Goal: Task Accomplishment & Management: Use online tool/utility

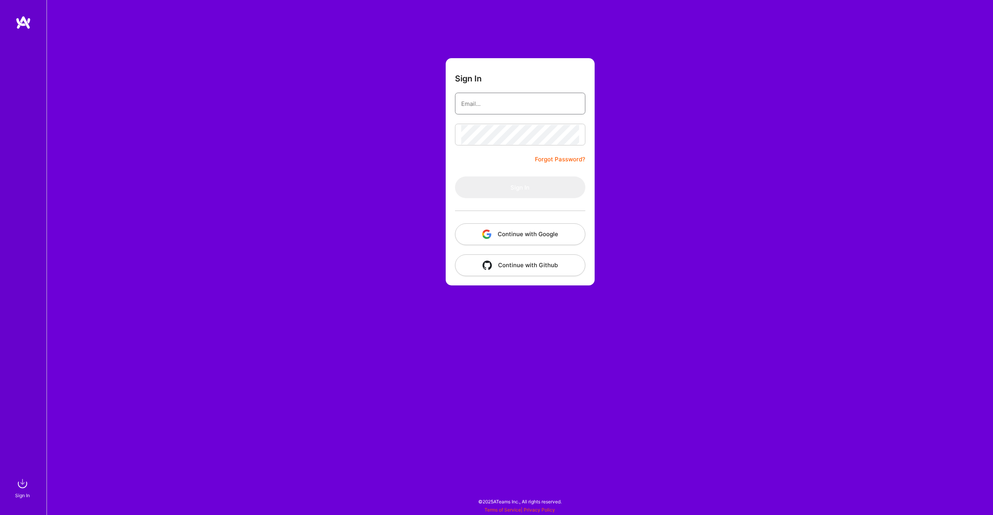
click at [496, 103] on input "email" at bounding box center [520, 104] width 118 height 20
type input "[PERSON_NAME][EMAIL_ADDRESS][PERSON_NAME][DOMAIN_NAME]"
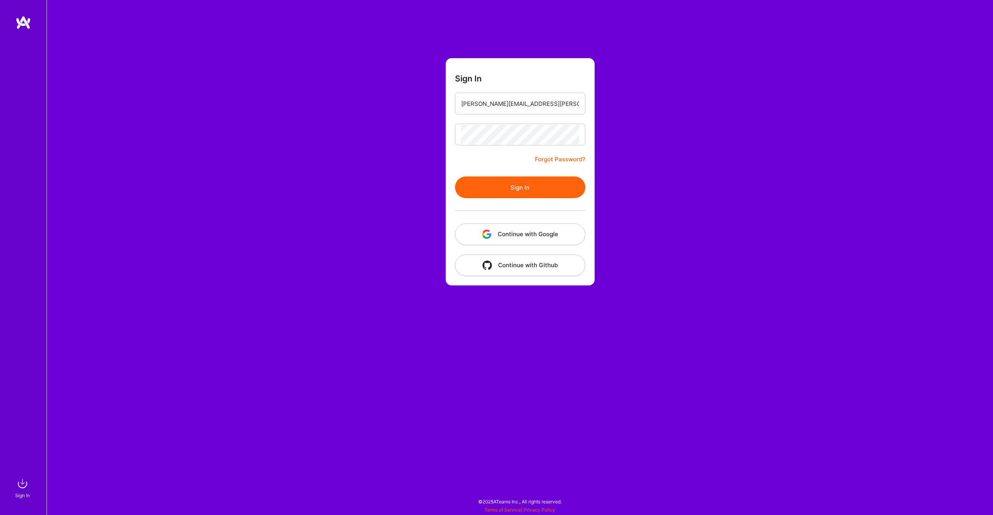
click at [514, 198] on button "Sign In" at bounding box center [520, 188] width 130 height 22
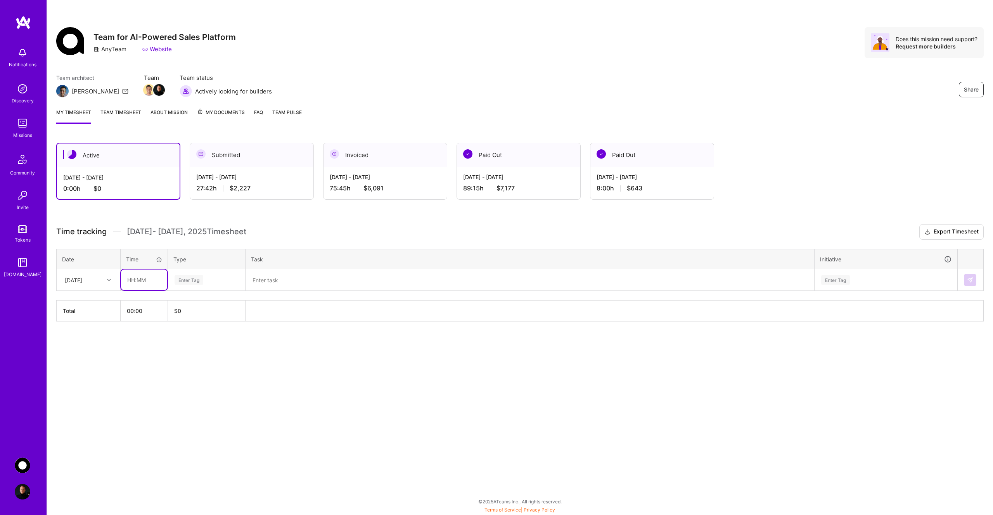
click at [142, 278] on input "text" at bounding box center [144, 280] width 46 height 21
type input "02:15"
click at [183, 277] on div "Enter Tag" at bounding box center [189, 280] width 29 height 12
click at [197, 321] on div "Design" at bounding box center [206, 324] width 76 height 18
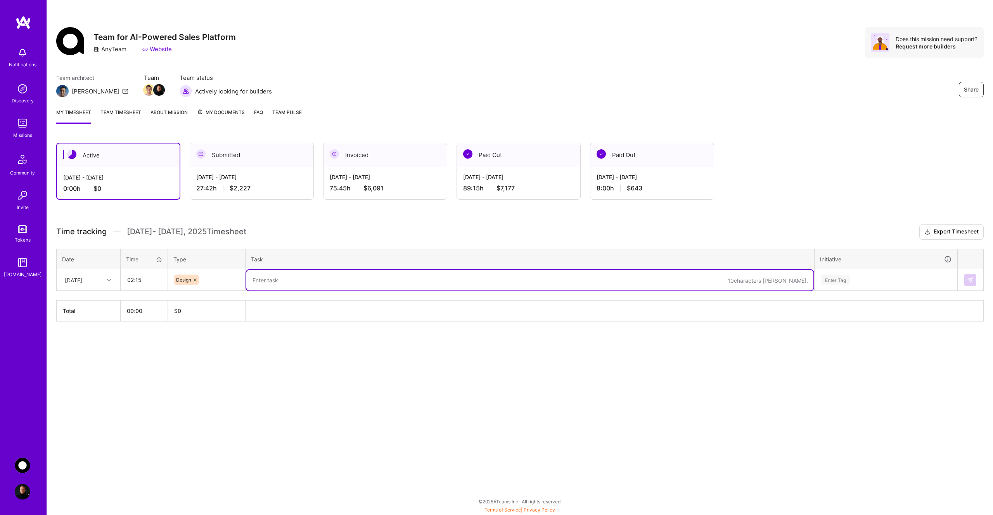
click at [282, 285] on textarea at bounding box center [529, 280] width 567 height 21
type textarea "Revised Ad-hoc Live Meeting pre-meeting flow. Streamlined linking accounts inli…"
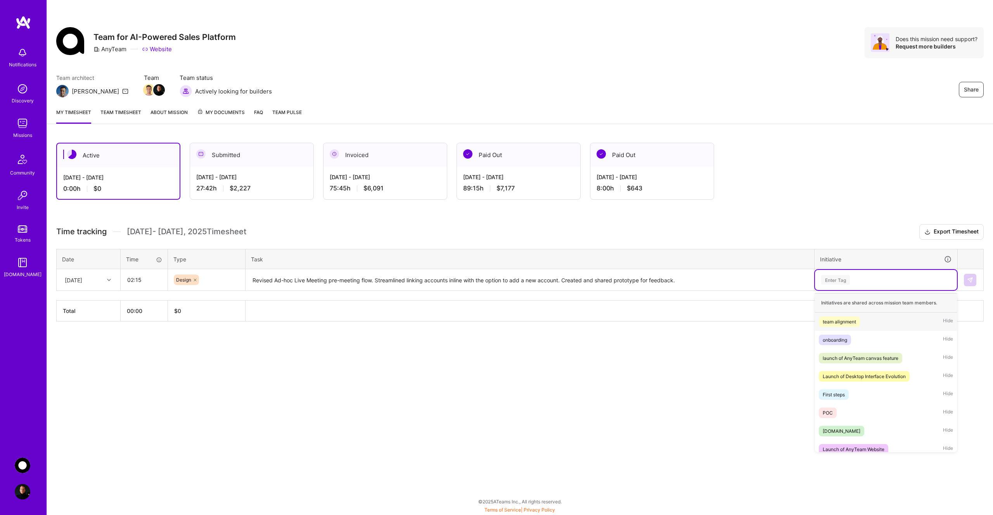
click at [839, 282] on div "Enter Tag" at bounding box center [835, 280] width 29 height 12
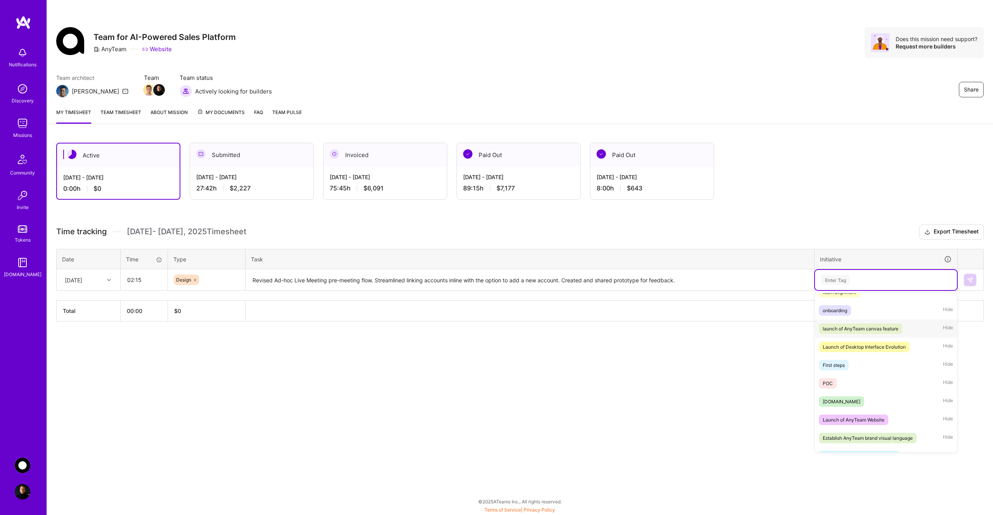
scroll to position [43, 0]
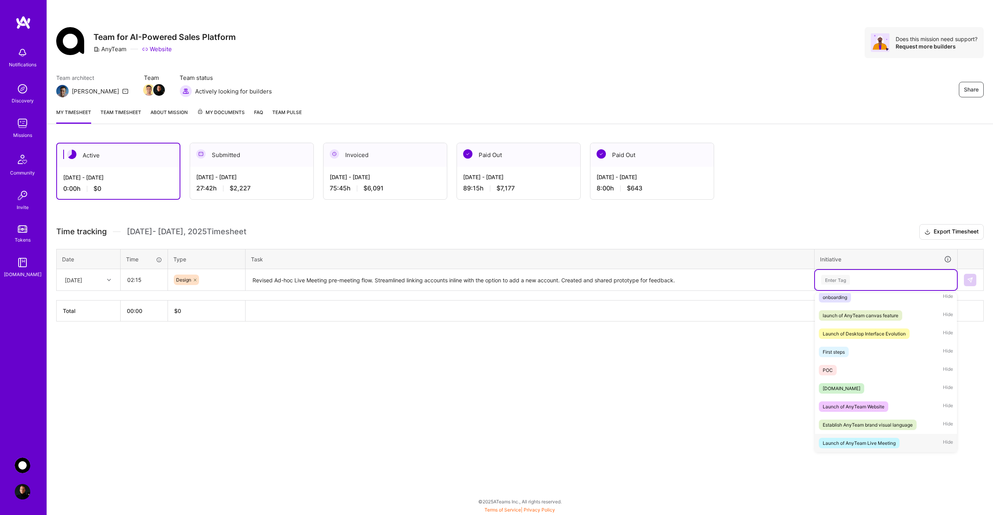
click at [862, 442] on div "Launch of AnyTeam Live Meeting" at bounding box center [859, 443] width 73 height 8
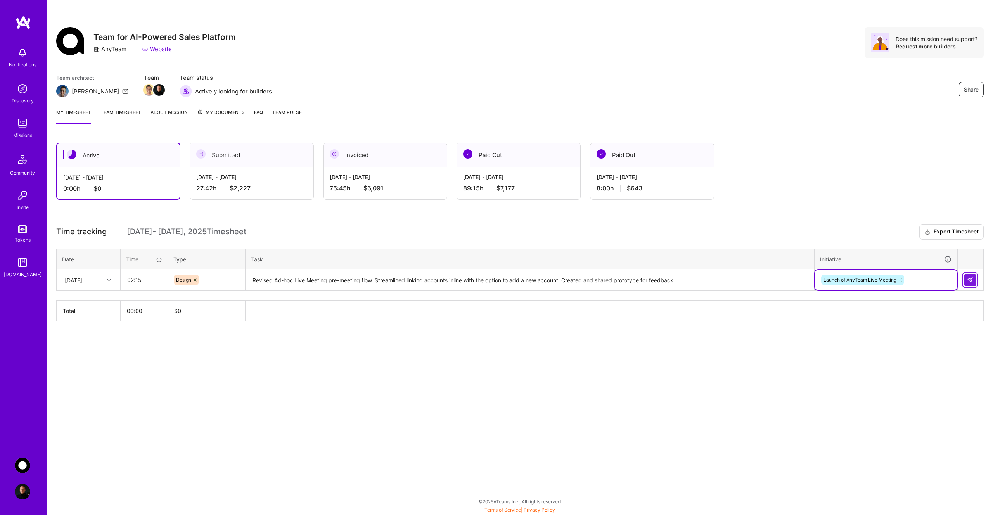
click at [969, 282] on img at bounding box center [970, 280] width 6 height 6
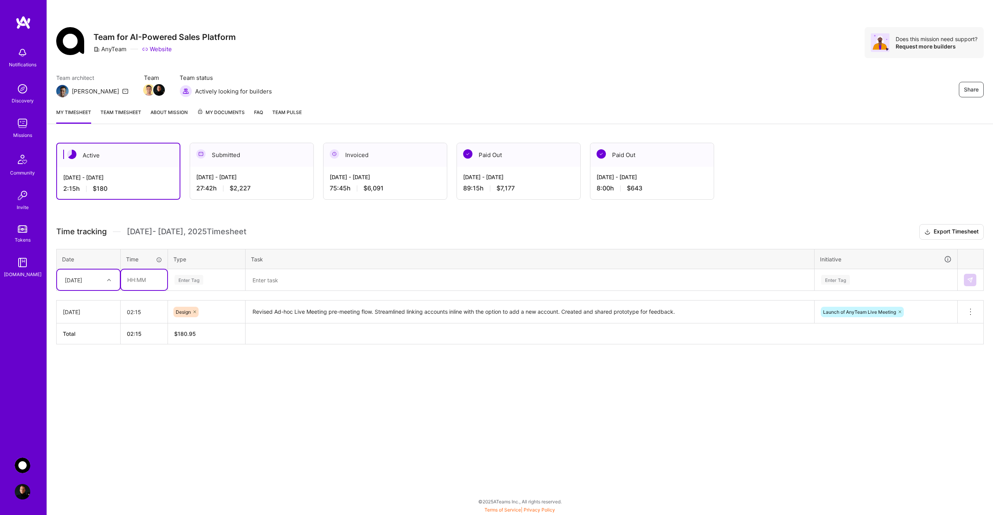
click at [147, 282] on input "text" at bounding box center [144, 280] width 46 height 21
type input "00:45"
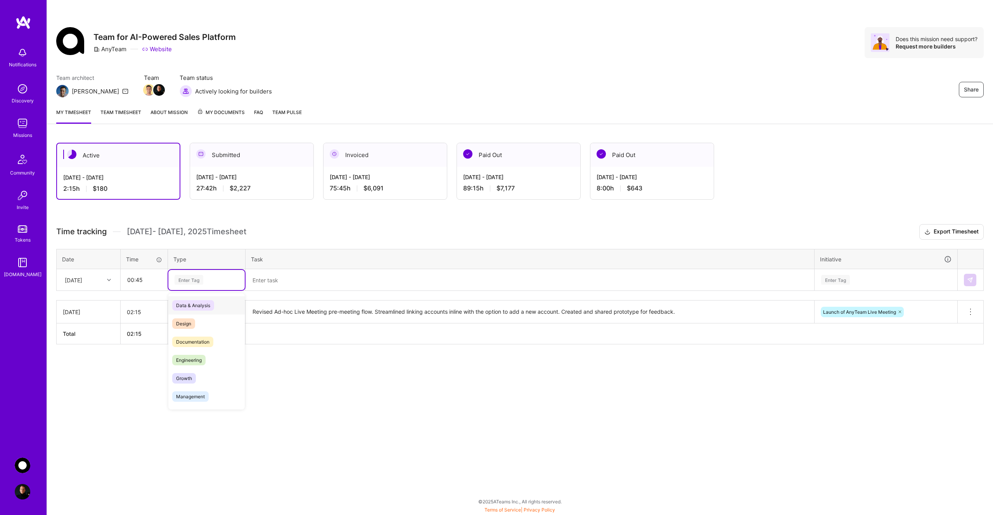
click at [190, 282] on div "Enter Tag" at bounding box center [189, 280] width 29 height 12
click at [199, 323] on div "Design" at bounding box center [206, 324] width 76 height 18
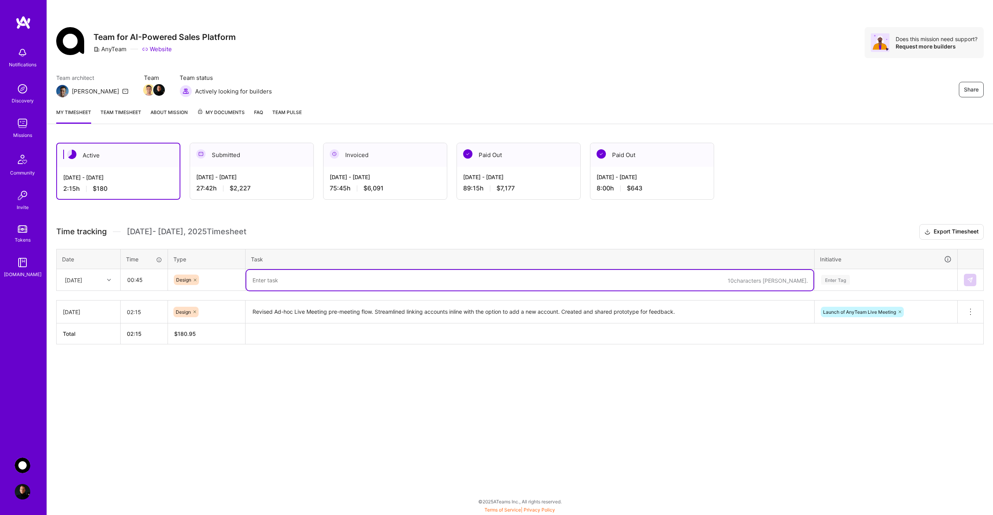
click at [265, 278] on textarea at bounding box center [529, 280] width 567 height 21
type textarea "Sketched solution ideas for handling artifact creation from desktop floating AI…"
click at [842, 276] on div "Enter Tag" at bounding box center [835, 280] width 29 height 12
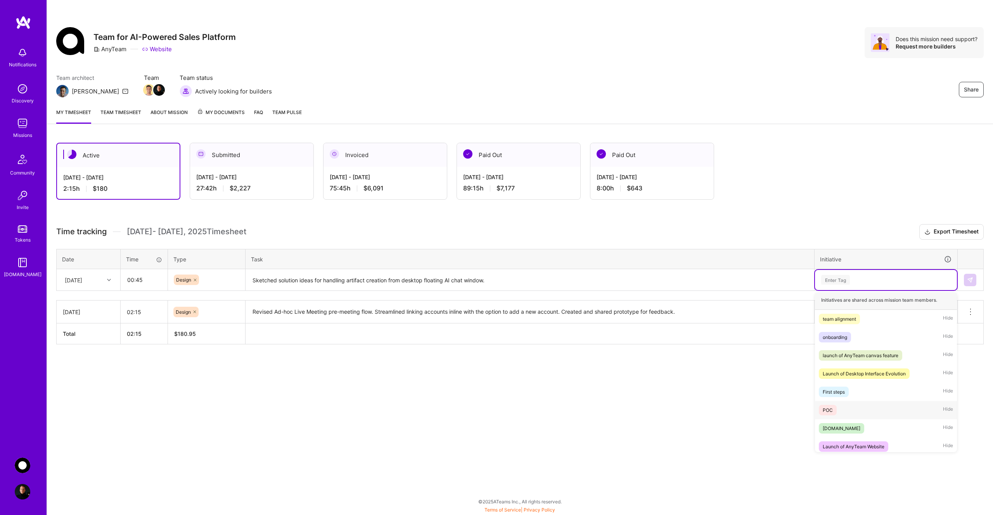
scroll to position [0, 0]
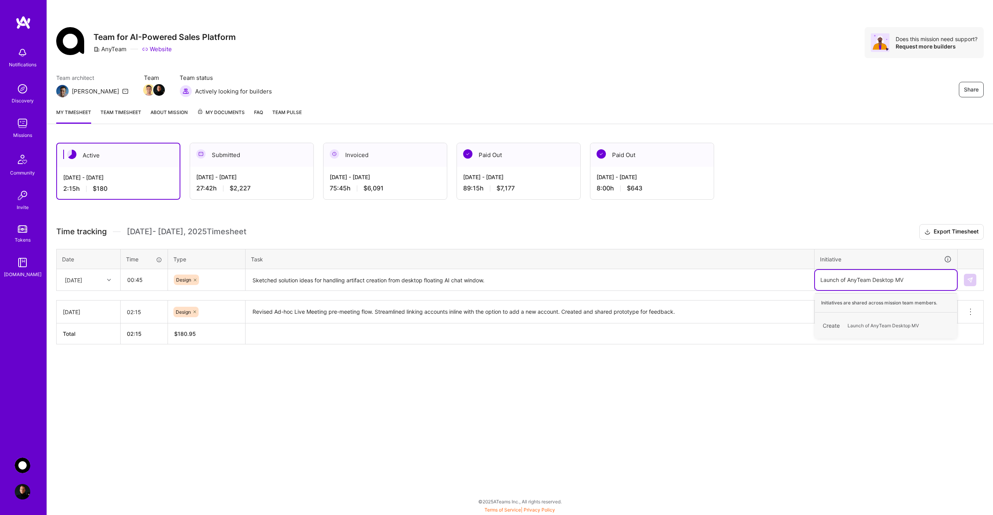
type input "Launch of AnyTeam Desktop MVP"
click at [970, 280] on img at bounding box center [970, 280] width 6 height 6
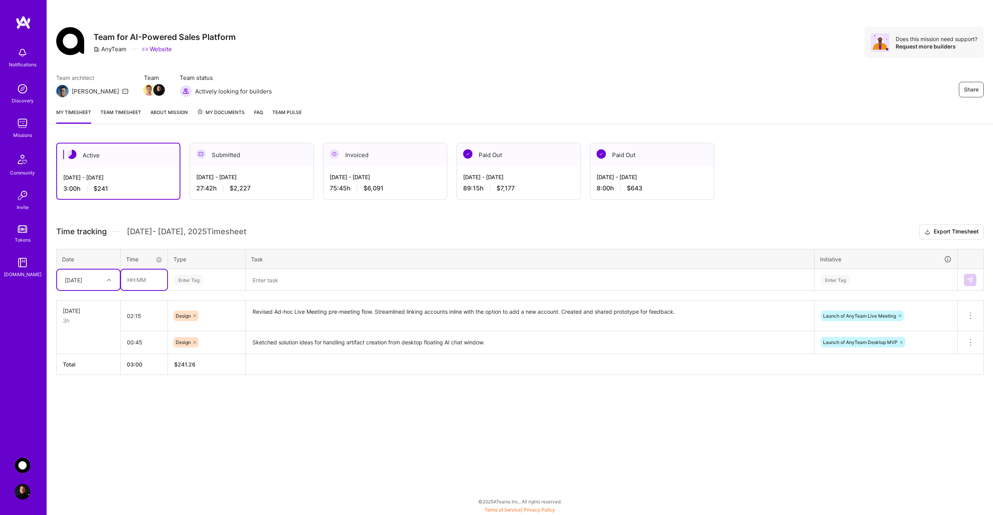
click at [140, 282] on input "text" at bounding box center [144, 280] width 46 height 21
type input "00:15"
click at [184, 282] on div "Enter Tag" at bounding box center [189, 280] width 29 height 12
type input "mee"
click at [190, 304] on span "Meetings" at bounding box center [186, 305] width 28 height 10
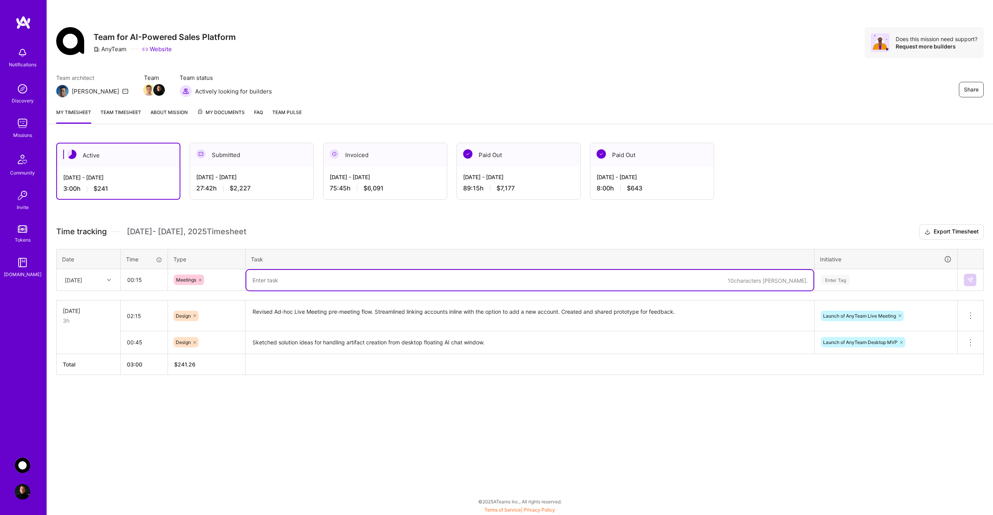
click at [283, 282] on textarea at bounding box center [529, 280] width 567 height 21
type textarea "Daily standup - design sync with [PERSON_NAME], received feedback on latest pro…"
click at [843, 281] on div "Enter Tag" at bounding box center [835, 280] width 29 height 12
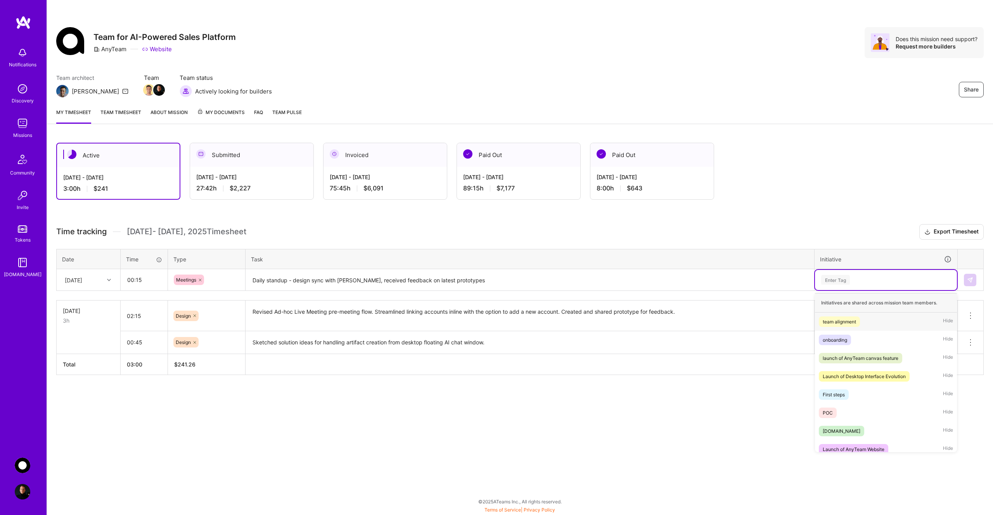
click at [854, 323] on div "team alignment" at bounding box center [839, 322] width 33 height 8
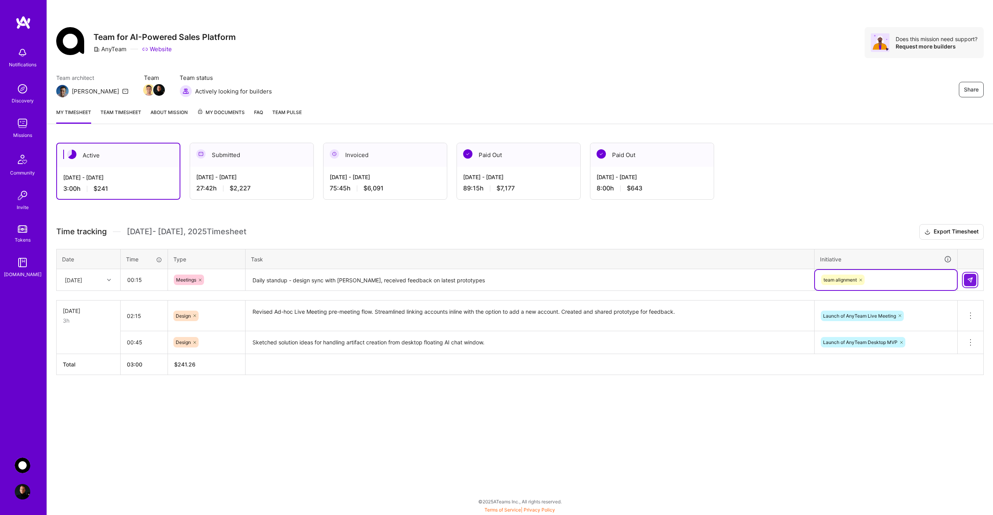
click at [971, 281] on img at bounding box center [970, 280] width 6 height 6
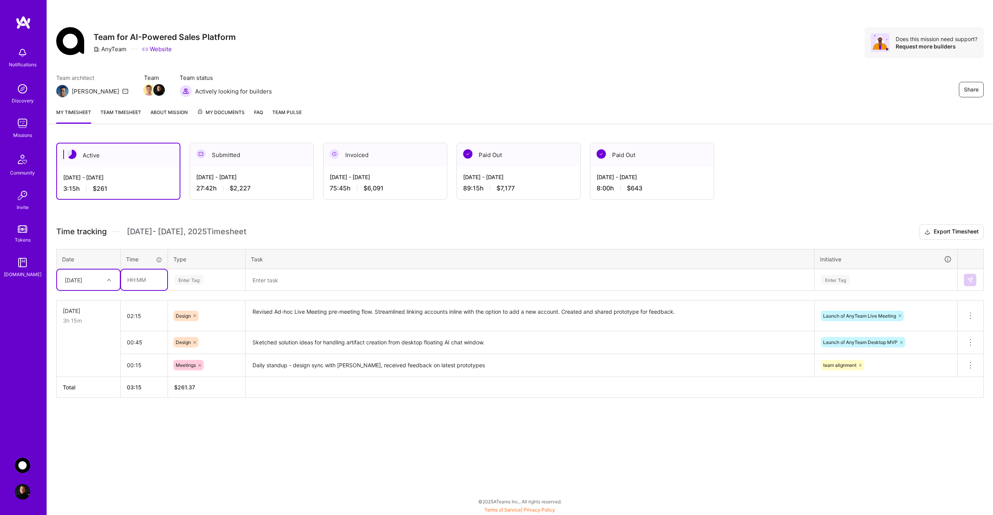
click at [134, 275] on input "text" at bounding box center [144, 280] width 46 height 21
type input "00:30"
click at [192, 281] on div "Enter Tag" at bounding box center [189, 280] width 29 height 12
type input "mee"
click at [198, 303] on span "Meetings" at bounding box center [186, 305] width 28 height 10
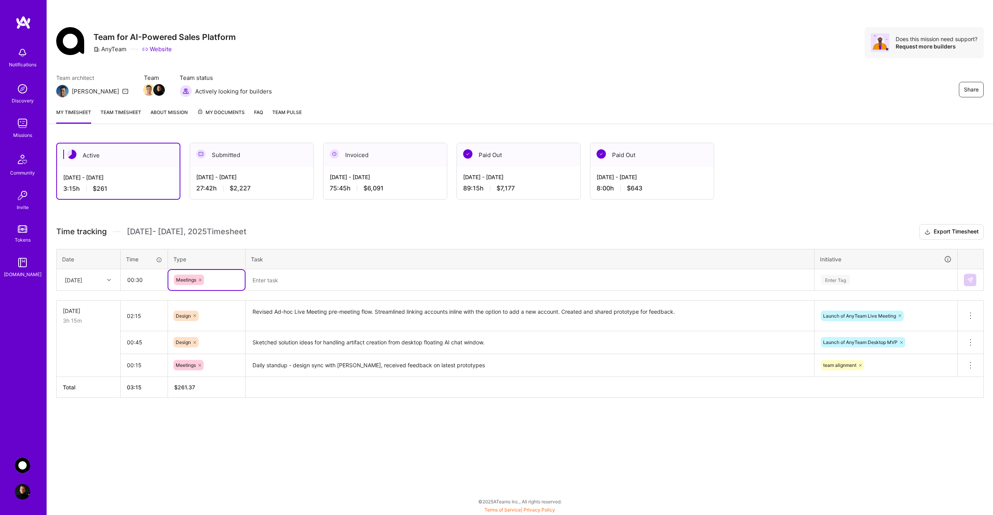
click at [287, 287] on textarea at bounding box center [529, 280] width 567 height 21
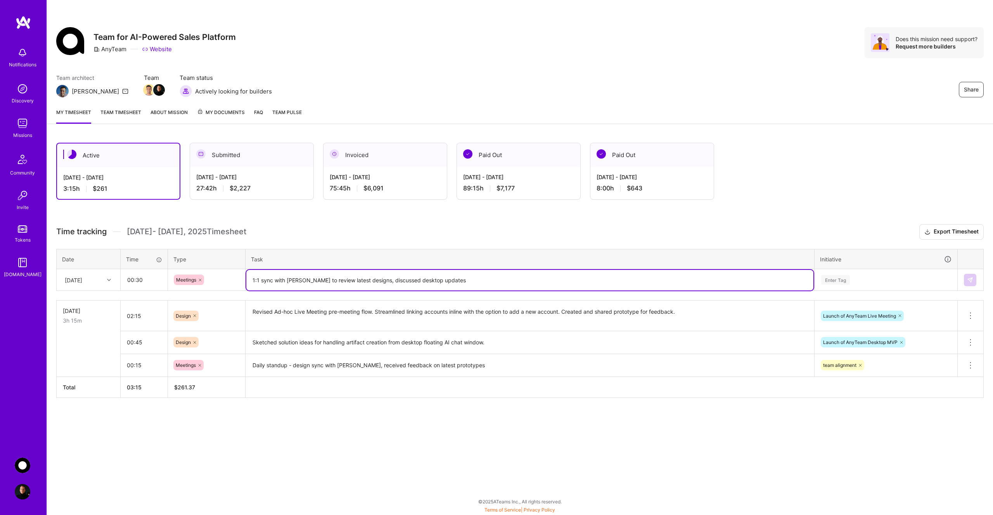
click at [397, 282] on textarea "1:1 sync with [PERSON_NAME] to review latest designs, discussed desktop updates" at bounding box center [529, 280] width 567 height 21
type textarea "1:1 sync with [PERSON_NAME] to review latest designs, discussed upcoming deskto…"
click at [834, 280] on div "Enter Tag" at bounding box center [835, 280] width 29 height 12
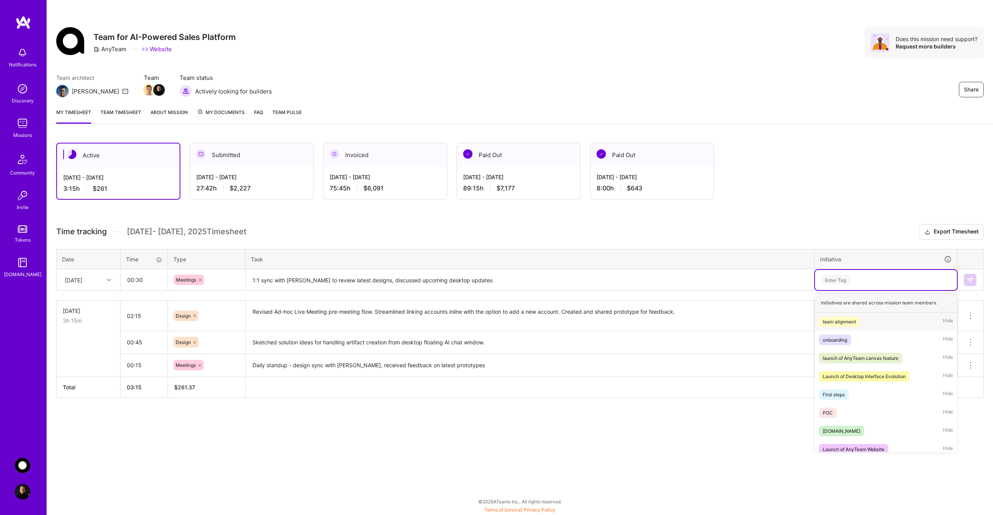
click at [846, 324] on div "team alignment" at bounding box center [839, 322] width 33 height 8
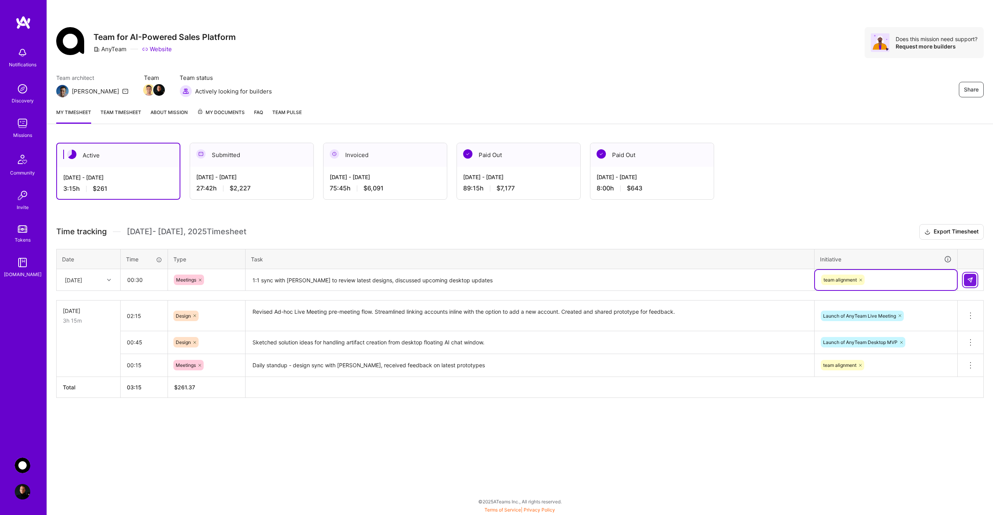
click at [969, 281] on img at bounding box center [970, 280] width 6 height 6
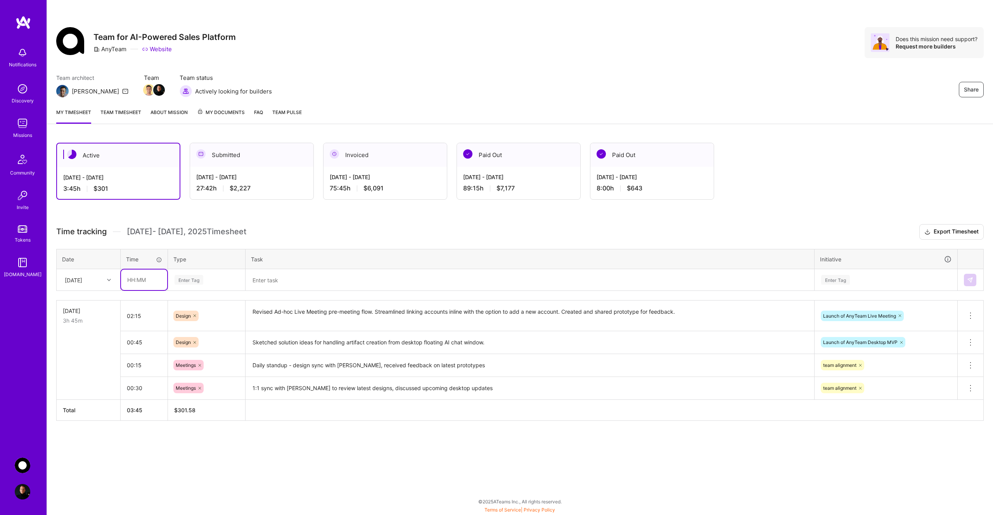
click at [143, 281] on input "text" at bounding box center [144, 280] width 46 height 21
type input "03:00"
click at [202, 281] on div "Enter Tag" at bounding box center [189, 280] width 29 height 12
click at [198, 323] on div "Design" at bounding box center [206, 324] width 76 height 18
click at [272, 288] on textarea at bounding box center [529, 280] width 567 height 21
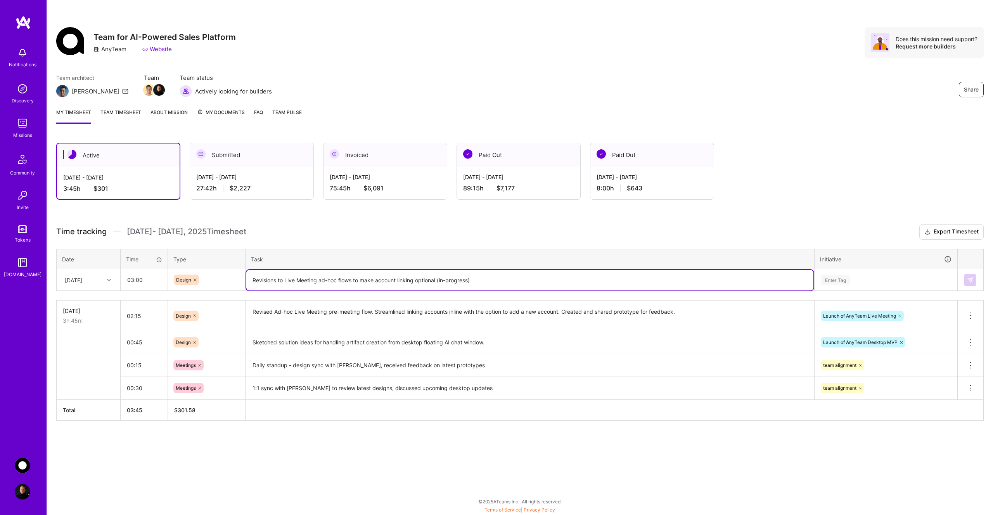
click at [442, 283] on textarea "Revisions to Live Meeting ad-hoc flows to make account linking optional (in-pro…" at bounding box center [529, 280] width 567 height 21
type textarea "Revisions to Live Meeting ad-hoc flows to make account linking optional (curren…"
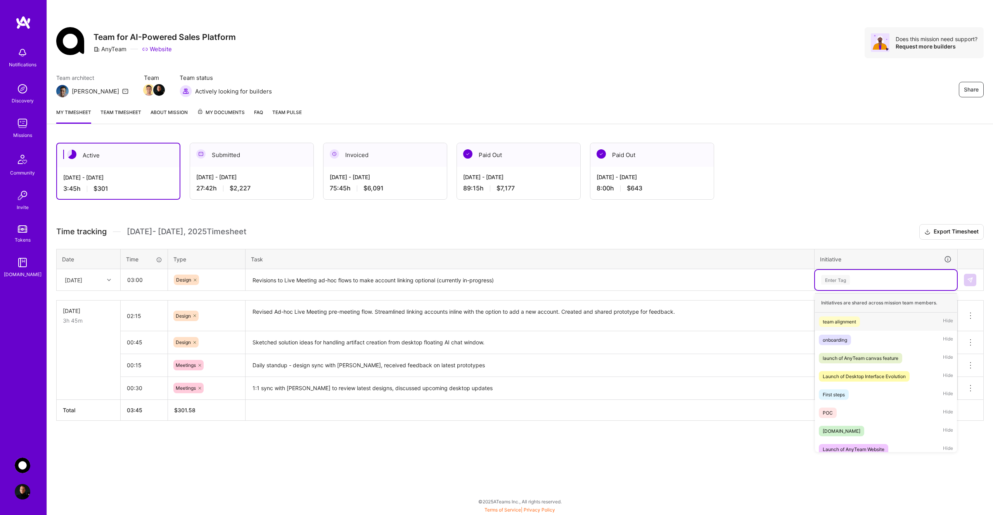
click at [841, 282] on div "Enter Tag" at bounding box center [835, 280] width 29 height 12
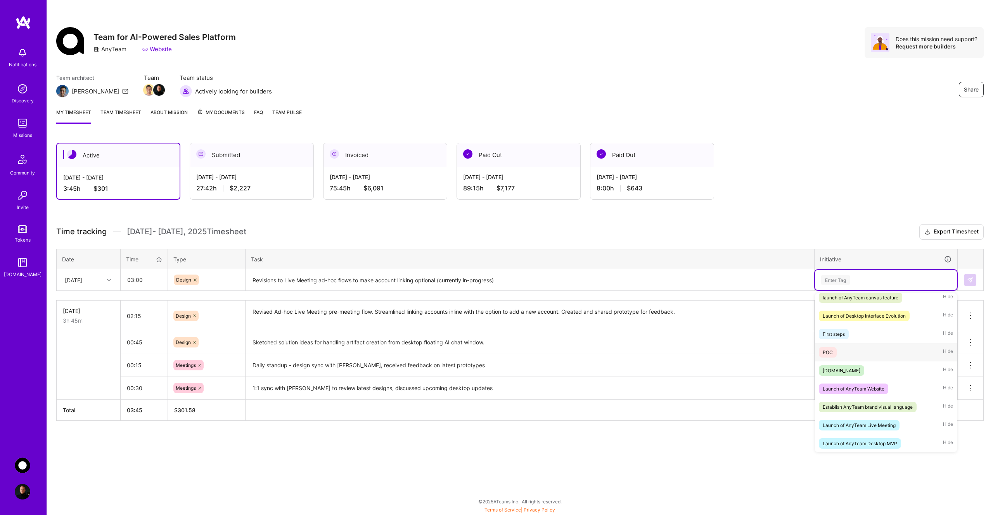
scroll to position [61, 0]
click at [863, 425] on div "Launch of AnyTeam Live Meeting" at bounding box center [859, 425] width 73 height 8
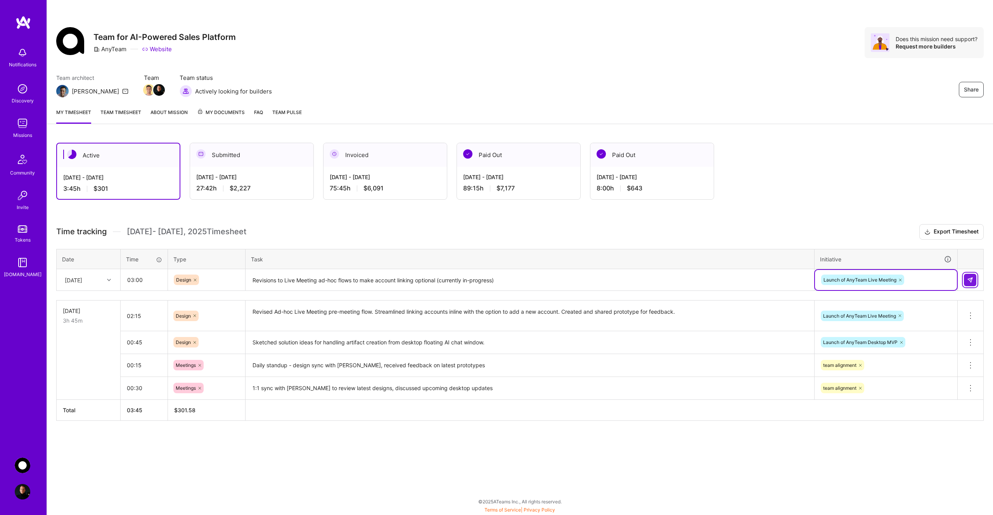
click at [968, 282] on img at bounding box center [970, 280] width 6 height 6
